Goal: Information Seeking & Learning: Learn about a topic

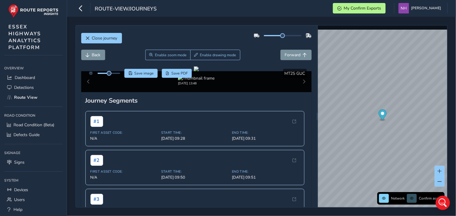
scroll to position [6232, 0]
click at [105, 40] on span "Close journey" at bounding box center [104, 38] width 25 height 6
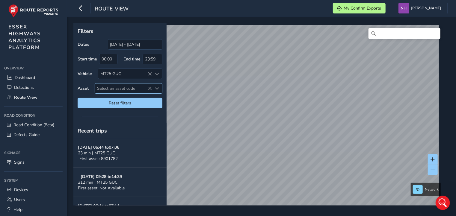
click at [102, 89] on span "Select an asset code" at bounding box center [123, 89] width 57 height 10
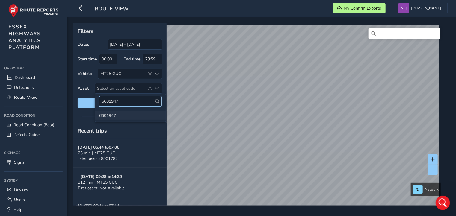
type input "6601947"
click at [108, 116] on li "6601947" at bounding box center [130, 115] width 71 height 9
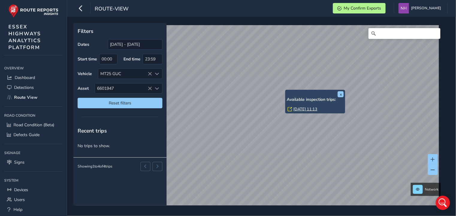
click at [299, 109] on link "[DATE] 11:13" at bounding box center [305, 109] width 24 height 5
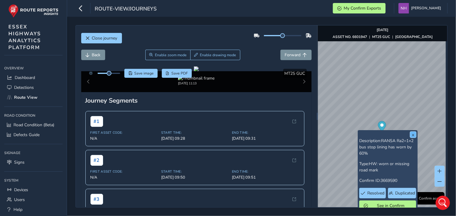
click at [413, 135] on button "x" at bounding box center [413, 135] width 6 height 6
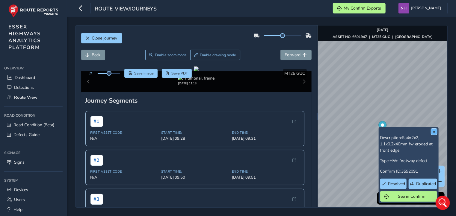
click at [436, 130] on button "x" at bounding box center [434, 132] width 6 height 6
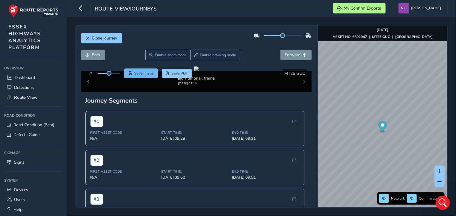
click at [147, 72] on span "Save image" at bounding box center [143, 73] width 19 height 5
click at [293, 54] on span "Forward" at bounding box center [293, 55] width 16 height 6
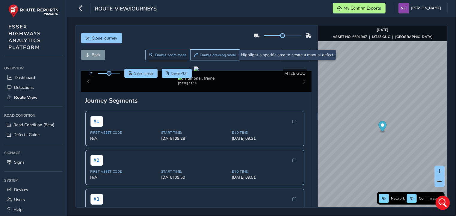
click at [204, 54] on span "Enable drawing mode" at bounding box center [218, 55] width 36 height 5
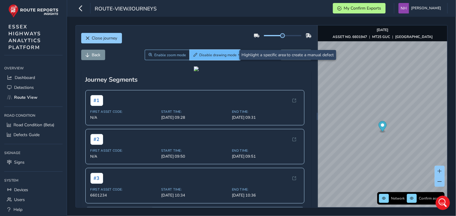
click at [207, 57] on span "Disable drawing mode" at bounding box center [217, 55] width 37 height 5
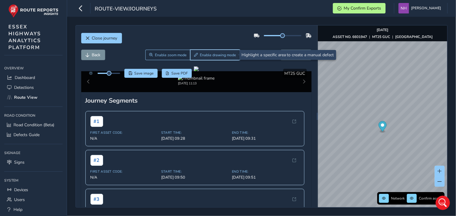
scroll to position [6232, 0]
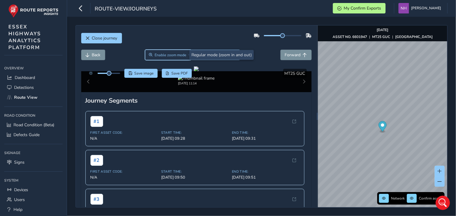
click at [168, 54] on span "Enable zoom mode" at bounding box center [170, 55] width 32 height 5
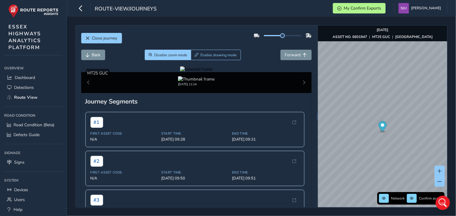
click at [213, 72] on div at bounding box center [196, 69] width 33 height 6
click at [258, 155] on img at bounding box center [112, 59] width 862 height 485
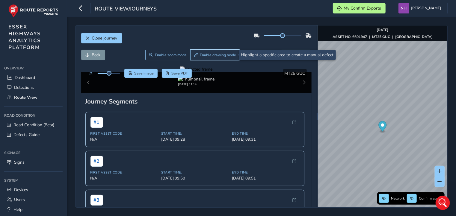
click at [213, 52] on button "Enable drawing mode" at bounding box center [215, 55] width 50 height 10
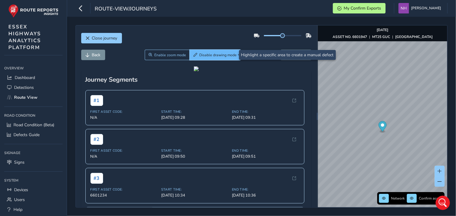
click at [213, 52] on button "Disable drawing mode" at bounding box center [215, 55] width 51 height 10
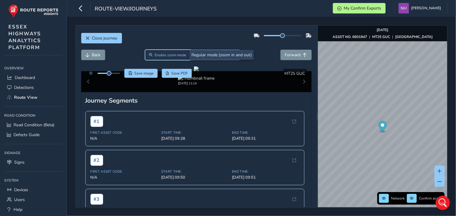
click at [164, 56] on span "Enable zoom mode" at bounding box center [170, 55] width 32 height 5
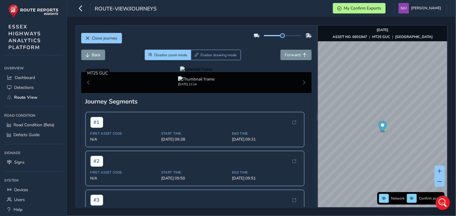
click at [180, 72] on div at bounding box center [196, 69] width 33 height 6
click at [150, 150] on img at bounding box center [415, 73] width 862 height 485
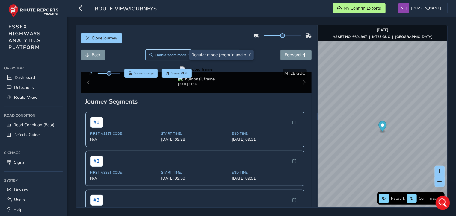
drag, startPoint x: 174, startPoint y: 57, endPoint x: 181, endPoint y: 84, distance: 27.6
click at [174, 57] on button "Enable zoom mode" at bounding box center [167, 55] width 45 height 10
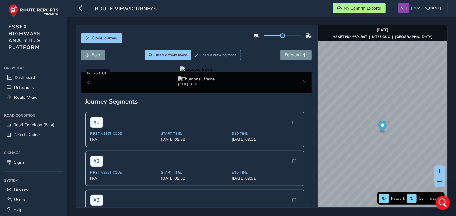
click at [213, 72] on div at bounding box center [196, 69] width 33 height 6
click at [184, 145] on img at bounding box center [320, 86] width 862 height 485
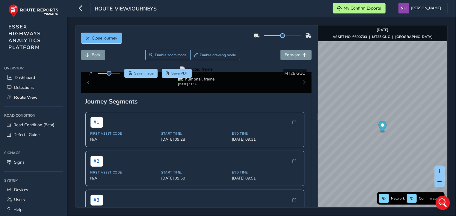
click at [93, 36] on span "Close journey" at bounding box center [104, 38] width 25 height 6
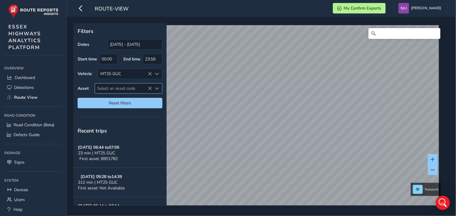
click at [108, 86] on span "Select an asset code" at bounding box center [123, 89] width 57 height 10
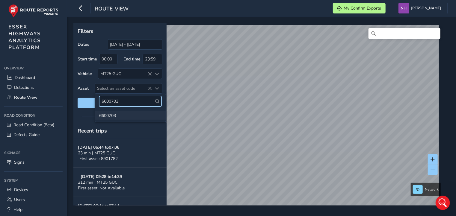
type input "6600703"
click at [108, 115] on li "6600703" at bounding box center [130, 115] width 71 height 9
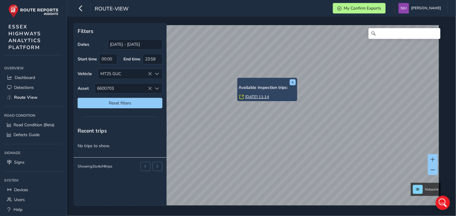
click at [246, 96] on link "[DATE] 11:14" at bounding box center [257, 96] width 24 height 5
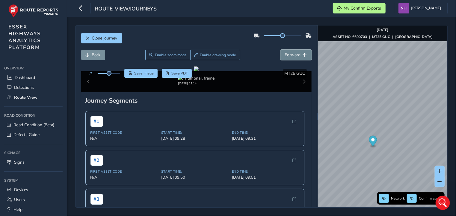
click at [295, 54] on span "Forward" at bounding box center [293, 55] width 16 height 6
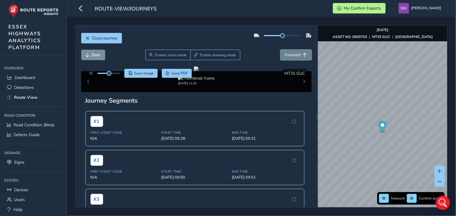
click at [295, 54] on span "Forward" at bounding box center [293, 55] width 16 height 6
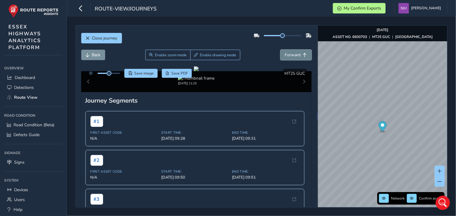
click at [295, 54] on span "Forward" at bounding box center [293, 55] width 16 height 6
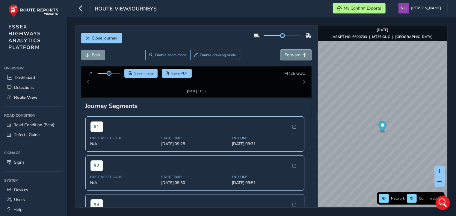
click at [295, 54] on span "Forward" at bounding box center [293, 55] width 16 height 6
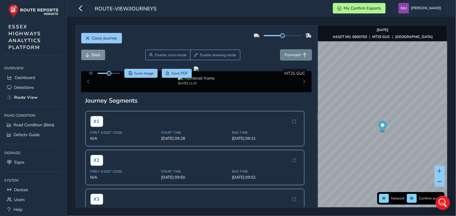
click at [295, 54] on span "Forward" at bounding box center [293, 55] width 16 height 6
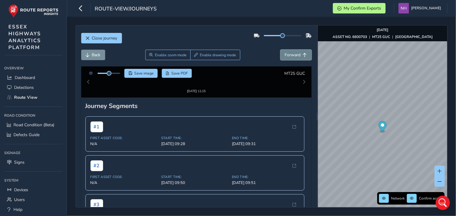
click at [295, 54] on span "Forward" at bounding box center [293, 55] width 16 height 6
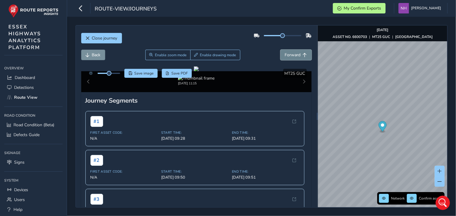
click at [295, 54] on span "Forward" at bounding box center [293, 55] width 16 height 6
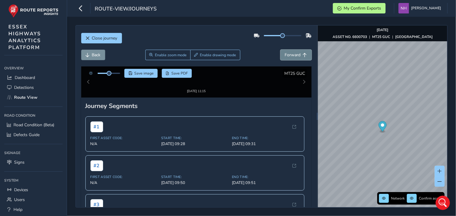
click at [295, 54] on span "Forward" at bounding box center [293, 55] width 16 height 6
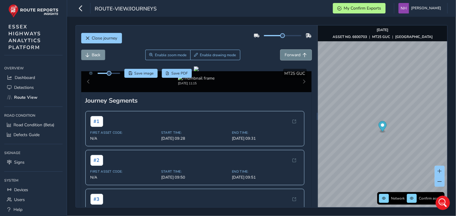
click at [295, 54] on span "Forward" at bounding box center [293, 55] width 16 height 6
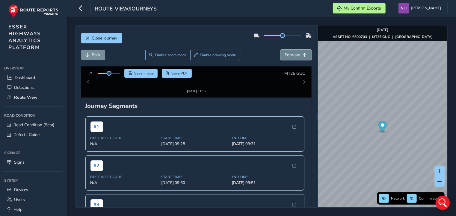
click at [295, 54] on span "Forward" at bounding box center [293, 55] width 16 height 6
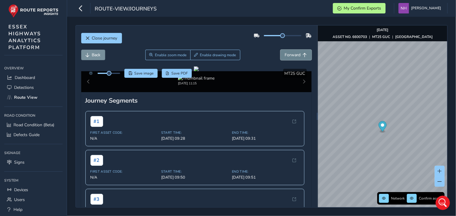
click at [295, 54] on span "Forward" at bounding box center [293, 55] width 16 height 6
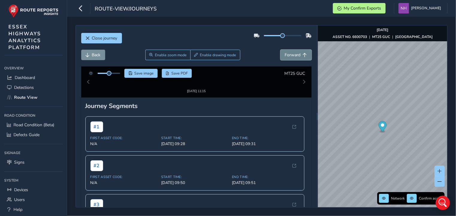
click at [295, 54] on span "Forward" at bounding box center [293, 55] width 16 height 6
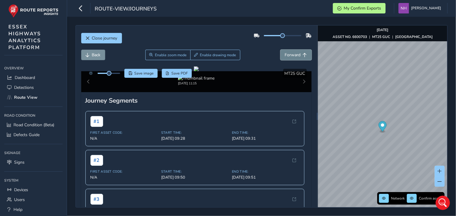
click at [295, 54] on span "Forward" at bounding box center [293, 55] width 16 height 6
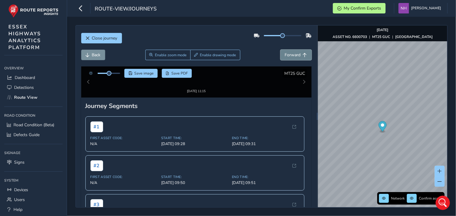
click at [295, 54] on span "Forward" at bounding box center [293, 55] width 16 height 6
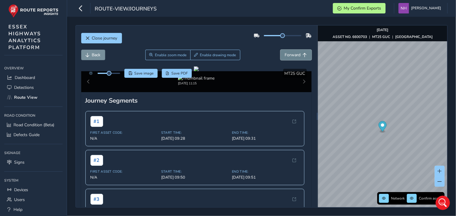
click at [295, 54] on span "Forward" at bounding box center [293, 55] width 16 height 6
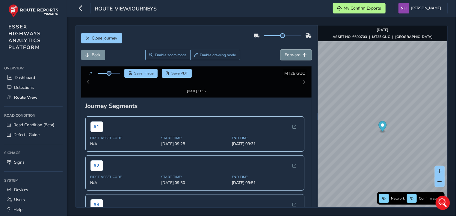
click at [295, 54] on span "Forward" at bounding box center [293, 55] width 16 height 6
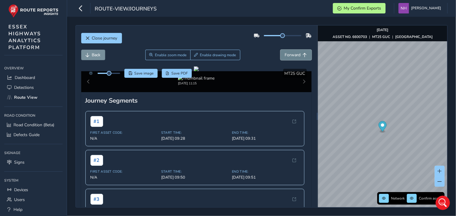
click at [295, 54] on span "Forward" at bounding box center [293, 55] width 16 height 6
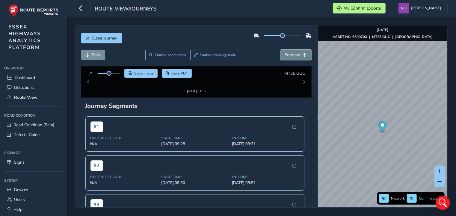
click at [295, 54] on span "Forward" at bounding box center [293, 55] width 16 height 6
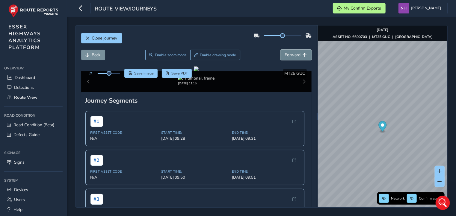
click at [295, 54] on span "Forward" at bounding box center [293, 55] width 16 height 6
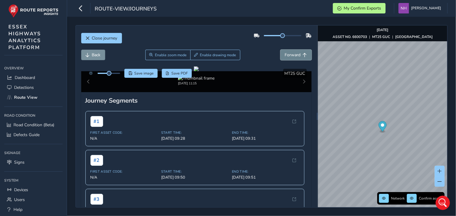
click at [295, 54] on span "Forward" at bounding box center [293, 55] width 16 height 6
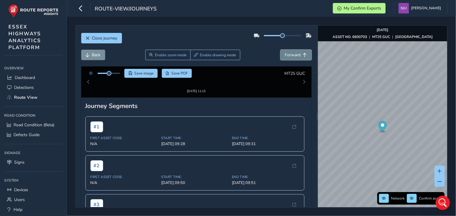
click at [295, 54] on span "Forward" at bounding box center [293, 55] width 16 height 6
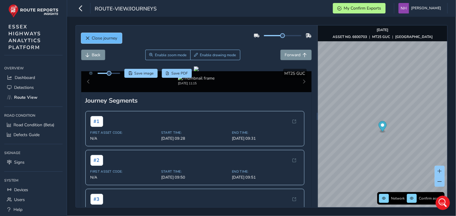
click at [107, 40] on span "Close journey" at bounding box center [104, 38] width 25 height 6
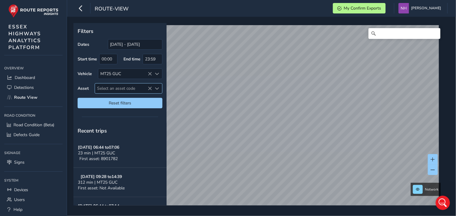
click at [128, 88] on span "Select an asset code" at bounding box center [123, 89] width 57 height 10
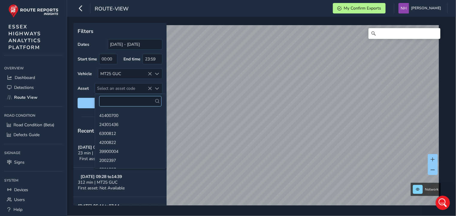
click at [125, 101] on input "text" at bounding box center [130, 101] width 62 height 10
type input "6600703"
click at [110, 114] on li "6600703" at bounding box center [130, 115] width 71 height 9
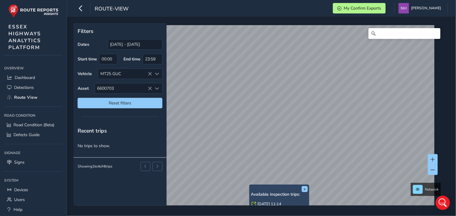
drag, startPoint x: 260, startPoint y: 203, endPoint x: 272, endPoint y: 210, distance: 13.7
click at [260, 203] on link "[DATE] 11:14" at bounding box center [269, 204] width 24 height 5
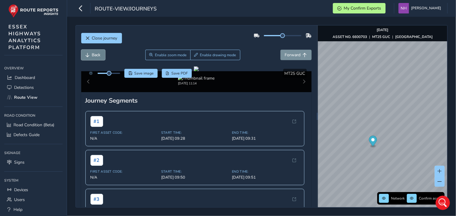
click at [94, 54] on span "Back" at bounding box center [96, 55] width 9 height 6
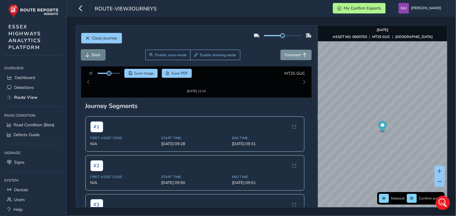
click at [94, 54] on span "Back" at bounding box center [96, 55] width 9 height 6
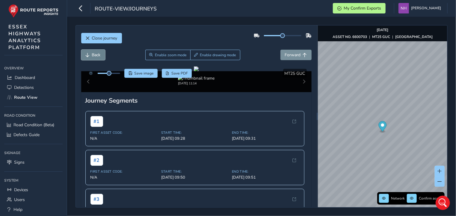
click at [94, 54] on span "Back" at bounding box center [96, 55] width 9 height 6
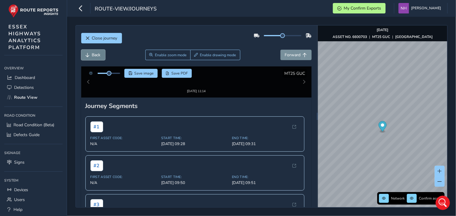
click at [94, 54] on span "Back" at bounding box center [96, 55] width 9 height 6
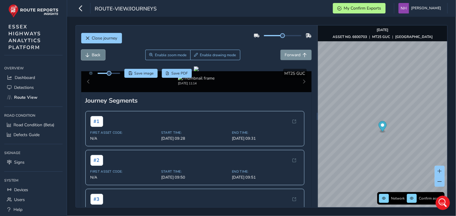
click at [94, 54] on span "Back" at bounding box center [96, 55] width 9 height 6
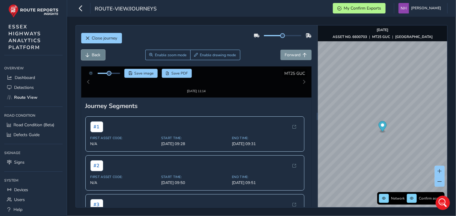
click at [94, 54] on span "Back" at bounding box center [96, 55] width 9 height 6
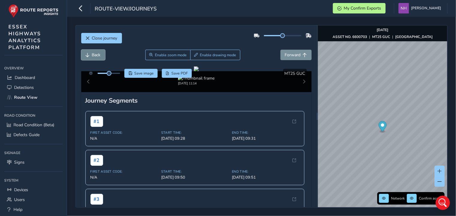
click at [94, 54] on span "Back" at bounding box center [96, 55] width 9 height 6
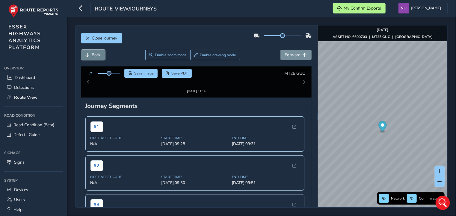
click at [94, 54] on span "Back" at bounding box center [96, 55] width 9 height 6
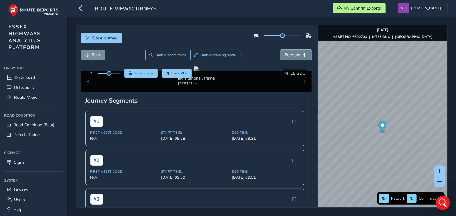
click at [295, 52] on span "Forward" at bounding box center [293, 55] width 16 height 6
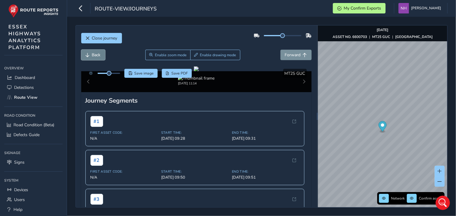
click at [95, 53] on span "Back" at bounding box center [96, 55] width 9 height 6
click at [102, 55] on button "Back" at bounding box center [93, 55] width 24 height 10
click at [294, 55] on span "Forward" at bounding box center [293, 55] width 16 height 6
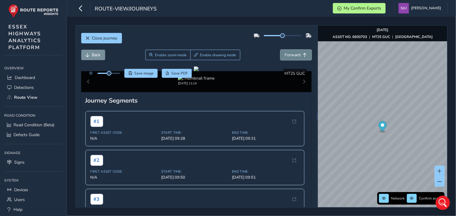
click at [294, 55] on span "Forward" at bounding box center [293, 55] width 16 height 6
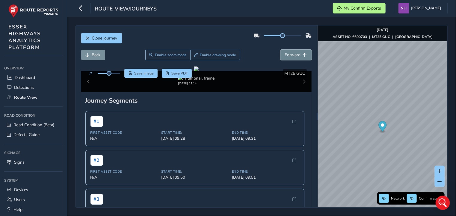
click at [294, 55] on span "Forward" at bounding box center [293, 55] width 16 height 6
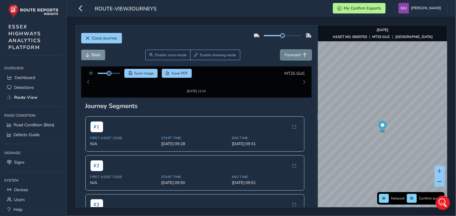
click at [294, 55] on span "Forward" at bounding box center [293, 55] width 16 height 6
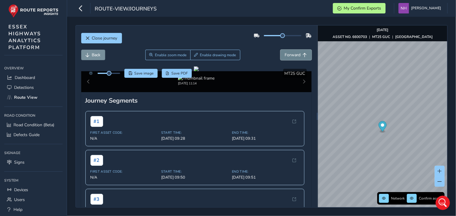
click at [294, 55] on span "Forward" at bounding box center [293, 55] width 16 height 6
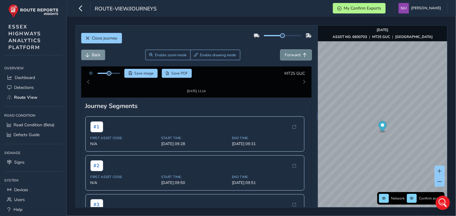
click at [294, 55] on span "Forward" at bounding box center [293, 55] width 16 height 6
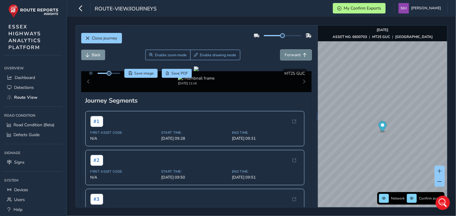
click at [294, 55] on span "Forward" at bounding box center [293, 55] width 16 height 6
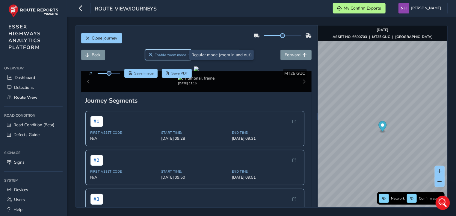
click at [171, 55] on span "Enable zoom mode" at bounding box center [170, 55] width 32 height 5
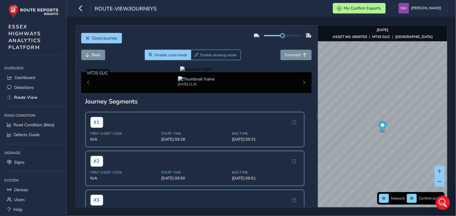
click at [196, 72] on div at bounding box center [196, 69] width 33 height 6
click at [196, 155] on img at bounding box center [285, 60] width 862 height 485
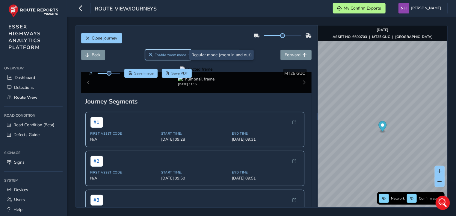
click at [172, 53] on span "Enable zoom mode" at bounding box center [170, 55] width 32 height 5
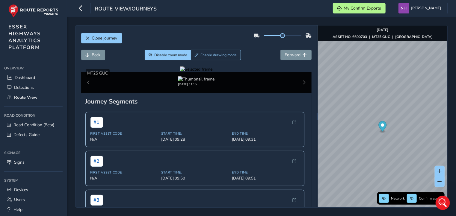
click at [180, 72] on div at bounding box center [196, 69] width 33 height 6
click at [161, 56] on span "Disable zoom mode" at bounding box center [170, 55] width 33 height 5
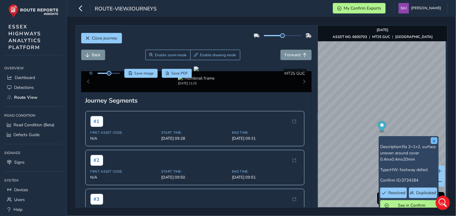
click at [434, 140] on button "x" at bounding box center [434, 141] width 6 height 6
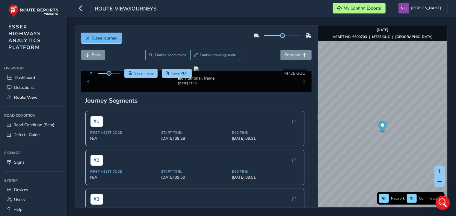
click at [103, 34] on button "Close journey" at bounding box center [101, 38] width 41 height 10
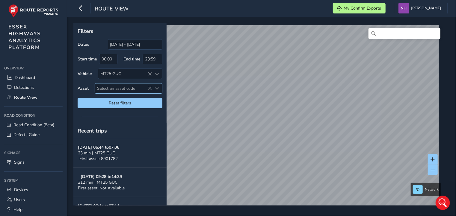
click at [110, 87] on span "Select an asset code" at bounding box center [123, 89] width 57 height 10
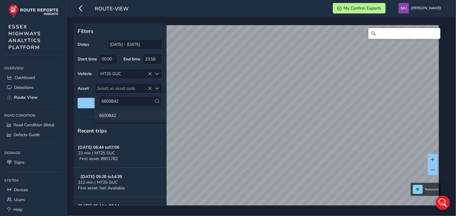
type input "6600842"
click at [104, 115] on li "6600842" at bounding box center [130, 115] width 71 height 9
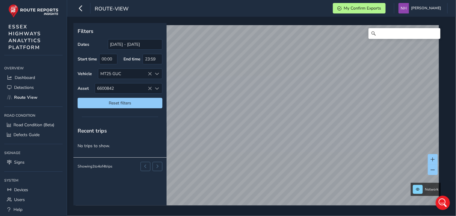
click at [389, 216] on html "route-view My Confirm Exports [PERSON_NAME] Colour Scheme: Dark Dim Light Logou…" at bounding box center [228, 108] width 456 height 216
click at [396, 216] on html "route-view My Confirm Exports [PERSON_NAME] Colour Scheme: Dark Dim Light Logou…" at bounding box center [228, 108] width 456 height 216
click at [271, 17] on div "Filters Dates [DATE] - [DATE] Start time 00:00 End time 23:59 Vehicle MT25 GUC …" at bounding box center [261, 116] width 389 height 199
click at [122, 87] on span "6600842" at bounding box center [123, 89] width 57 height 10
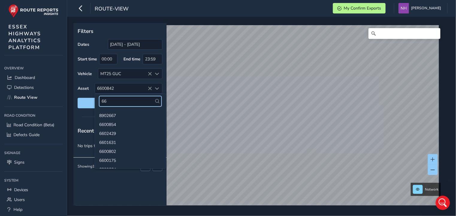
type input "6"
